Goal: Navigation & Orientation: Find specific page/section

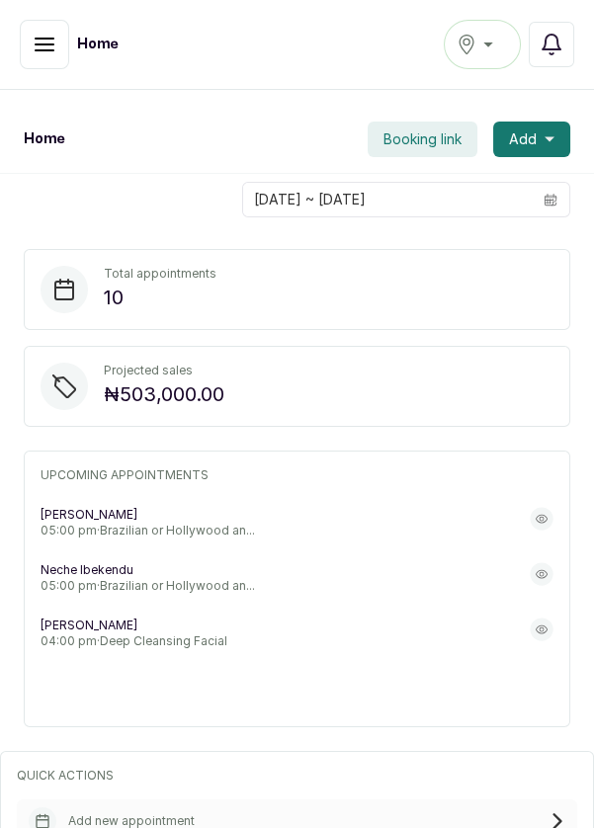
scroll to position [56, 0]
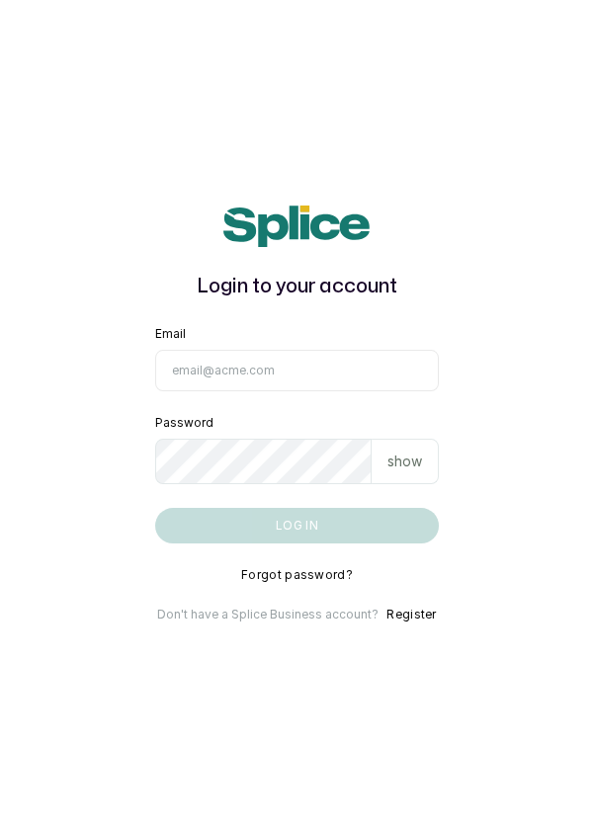
type input "[EMAIL_ADDRESS][DOMAIN_NAME]"
click at [155, 508] on button "Log in" at bounding box center [297, 526] width 284 height 36
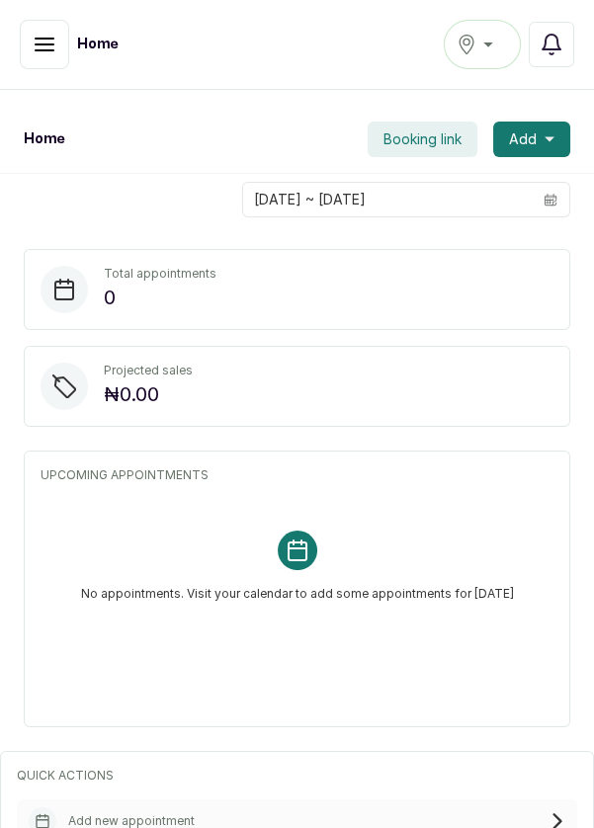
click at [34, 40] on icon "button" at bounding box center [45, 45] width 24 height 24
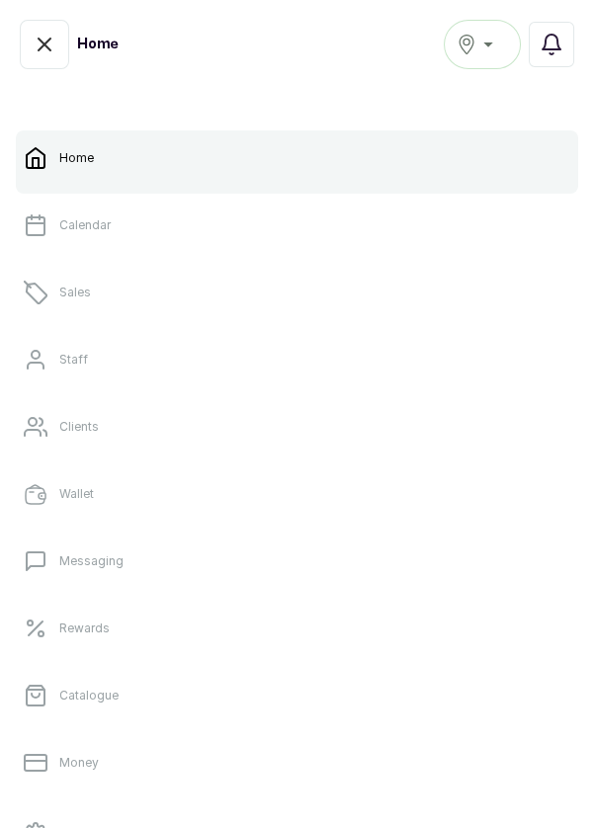
click at [91, 227] on p "Calendar" at bounding box center [84, 225] width 51 height 16
